Goal: Task Accomplishment & Management: Use online tool/utility

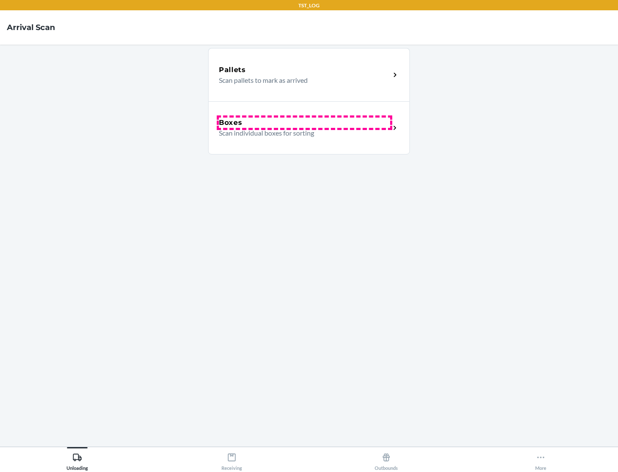
click at [304, 123] on div "Boxes" at bounding box center [304, 123] width 171 height 10
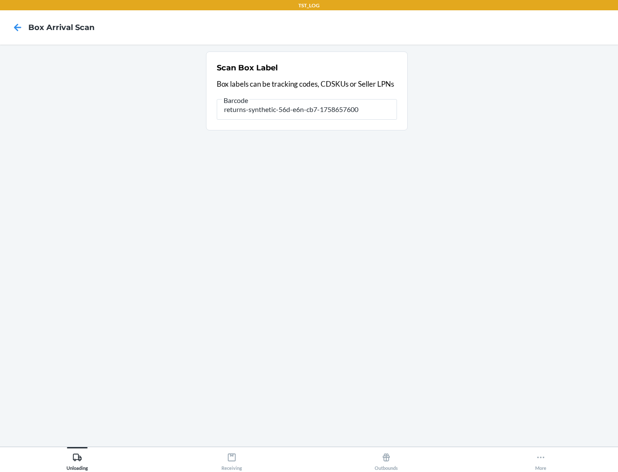
type input "returns-synthetic-56d-e6n-cb7-1758657600"
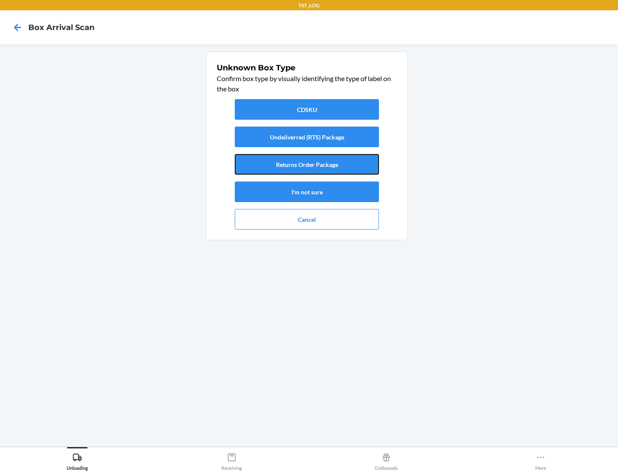
click at [307, 164] on button "Returns Order Package" at bounding box center [307, 164] width 144 height 21
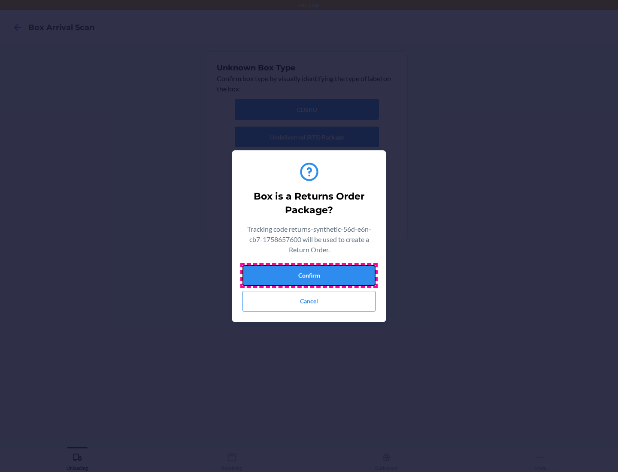
click at [309, 275] on button "Confirm" at bounding box center [308, 275] width 133 height 21
